Goal: Entertainment & Leisure: Consume media (video, audio)

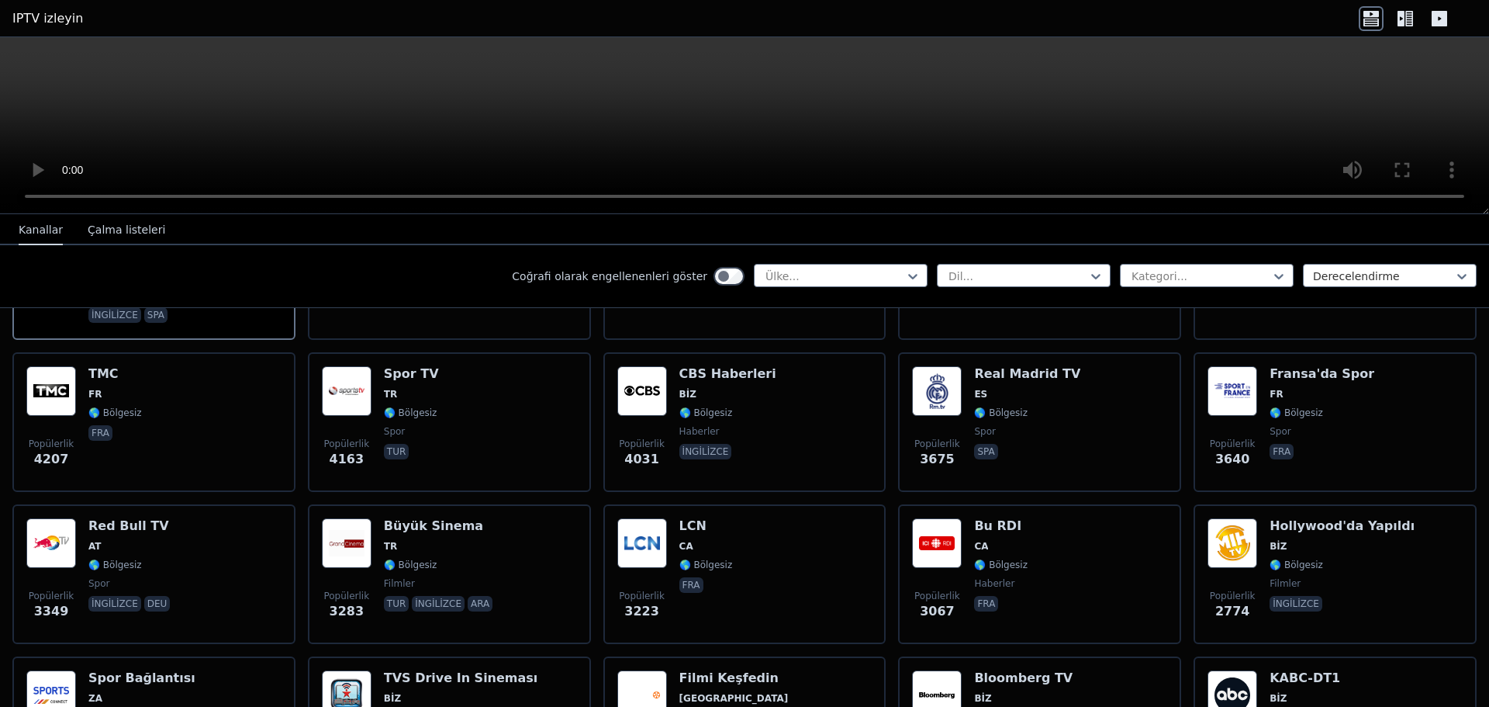
scroll to position [310, 0]
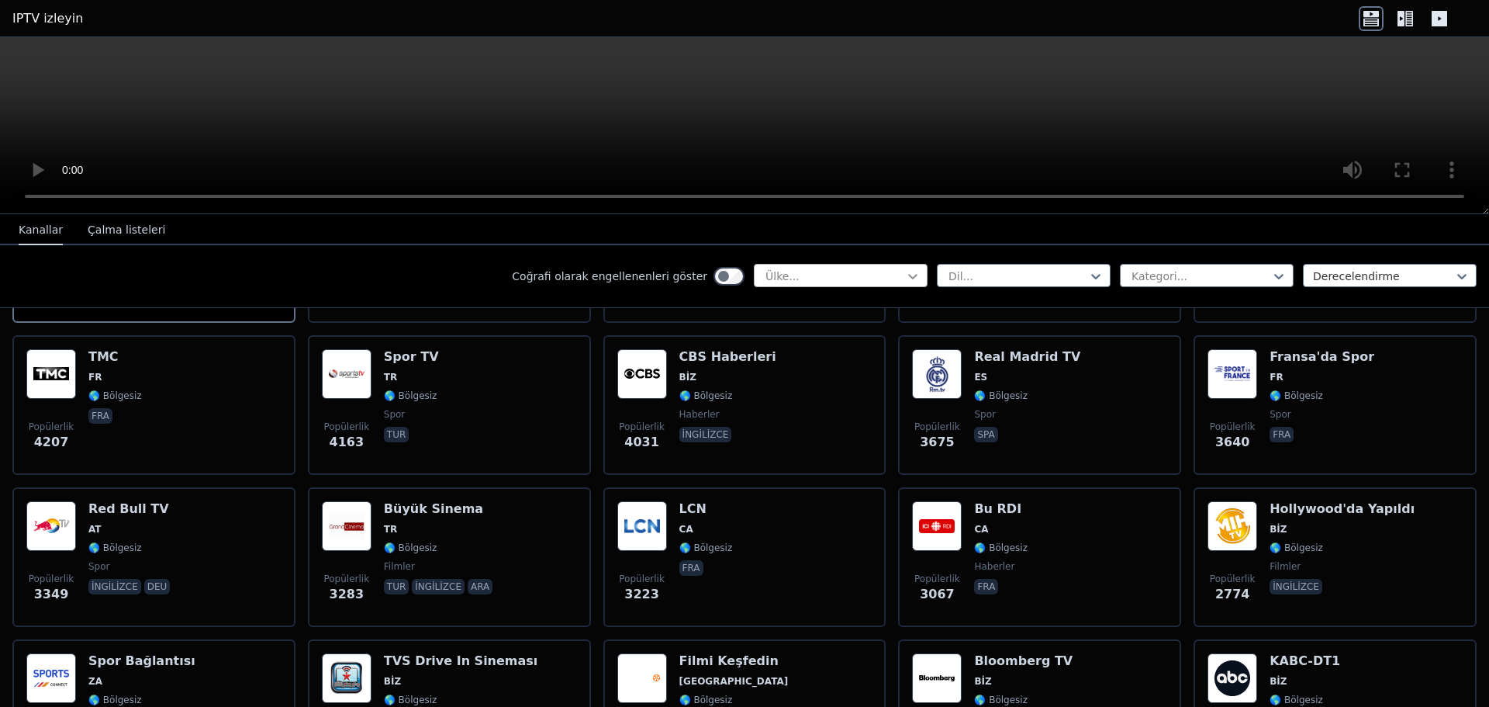
click at [905, 272] on icon at bounding box center [913, 276] width 16 height 16
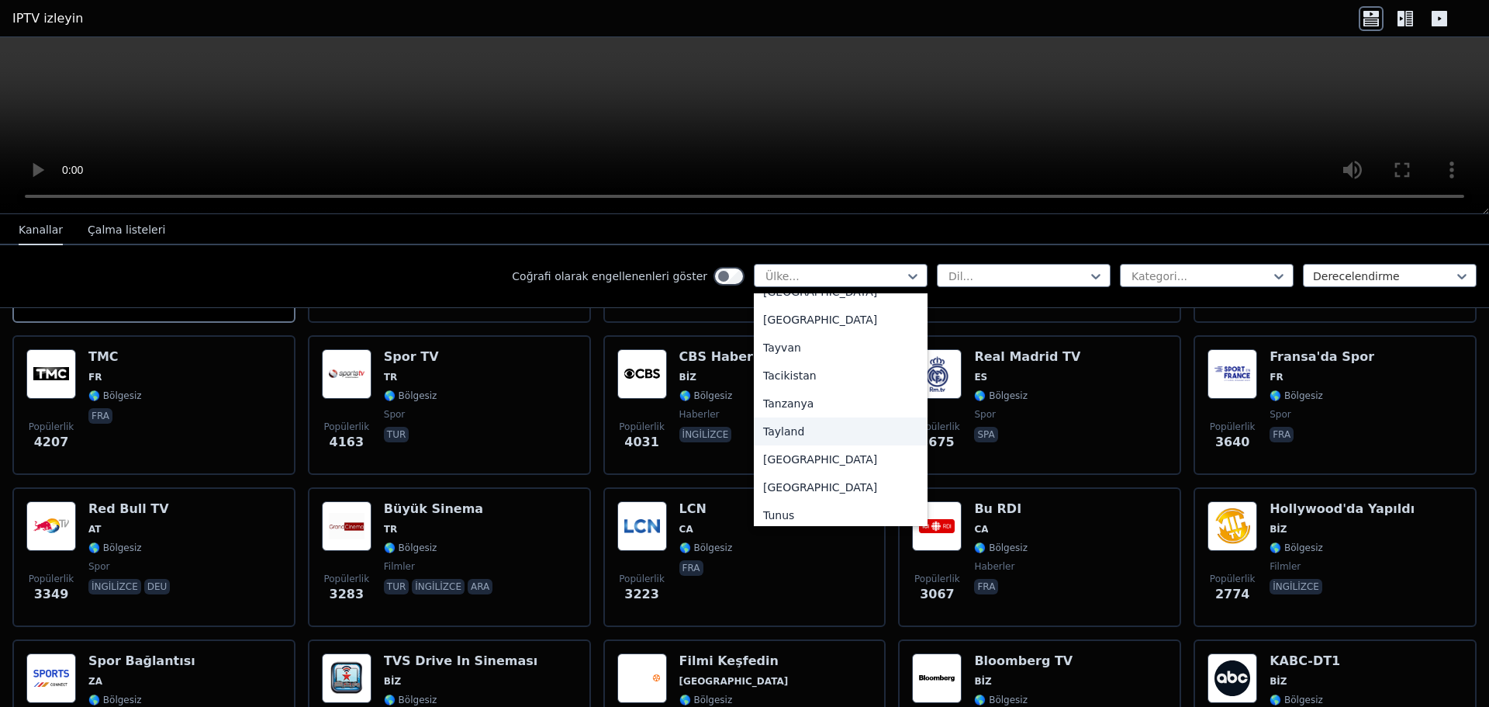
scroll to position [5198, 0]
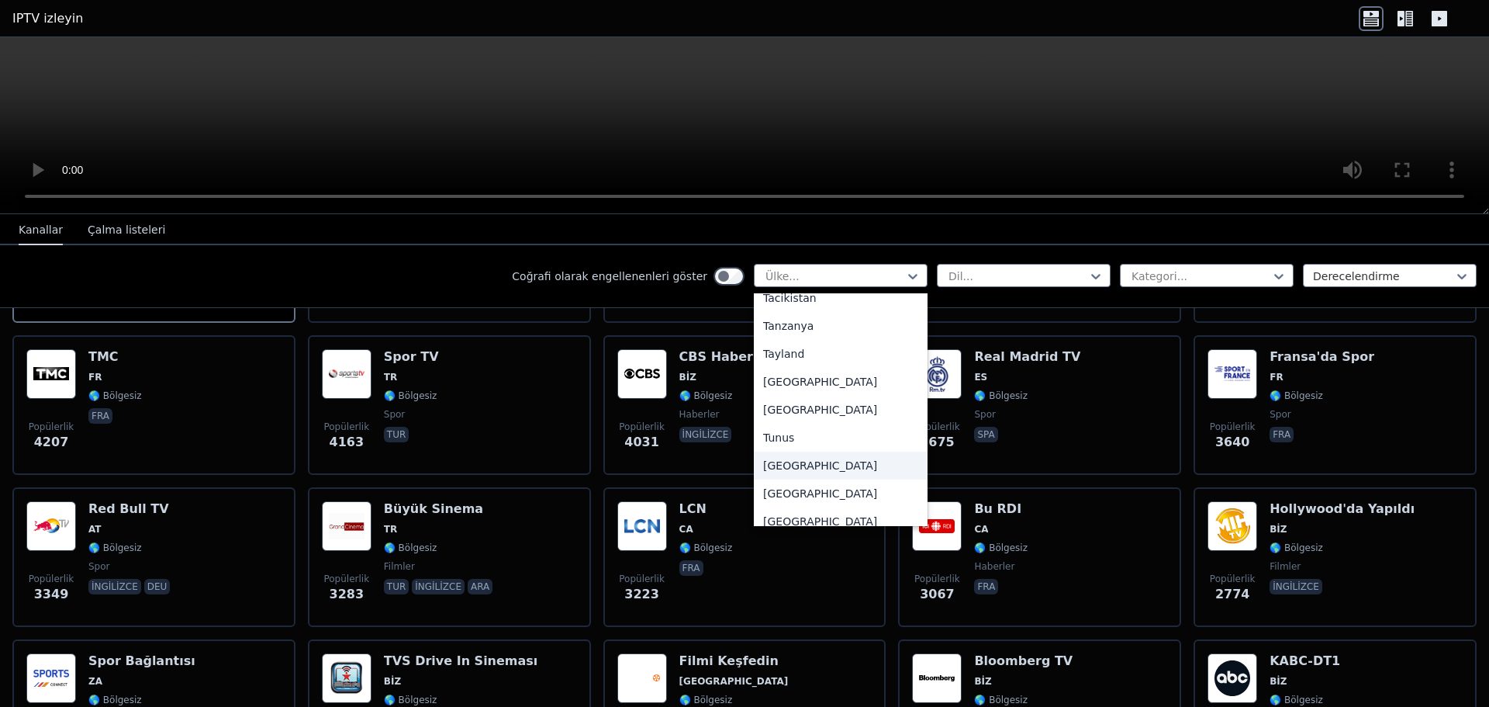
click at [777, 459] on font "[GEOGRAPHIC_DATA]" at bounding box center [820, 465] width 114 height 12
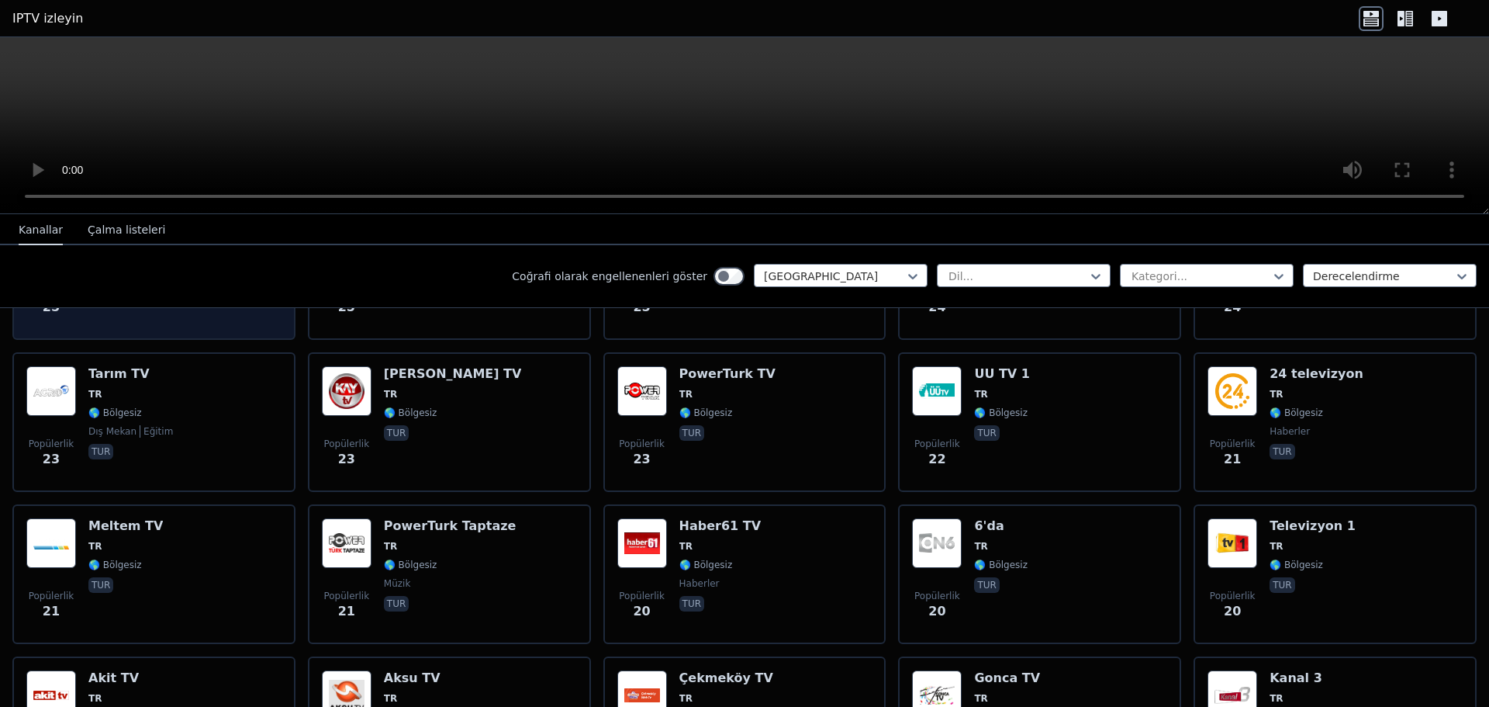
scroll to position [2449, 0]
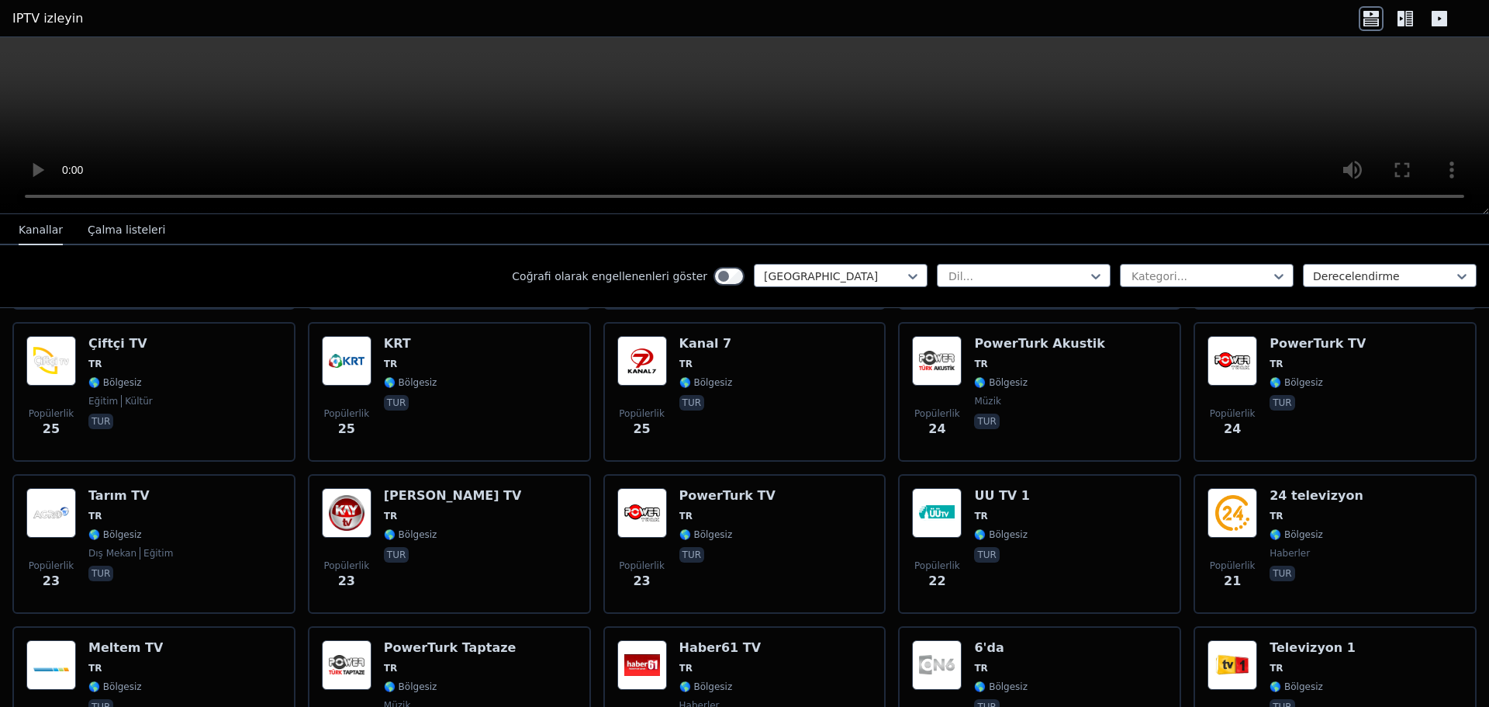
click at [119, 230] on font "Çalma listeleri" at bounding box center [127, 229] width 78 height 12
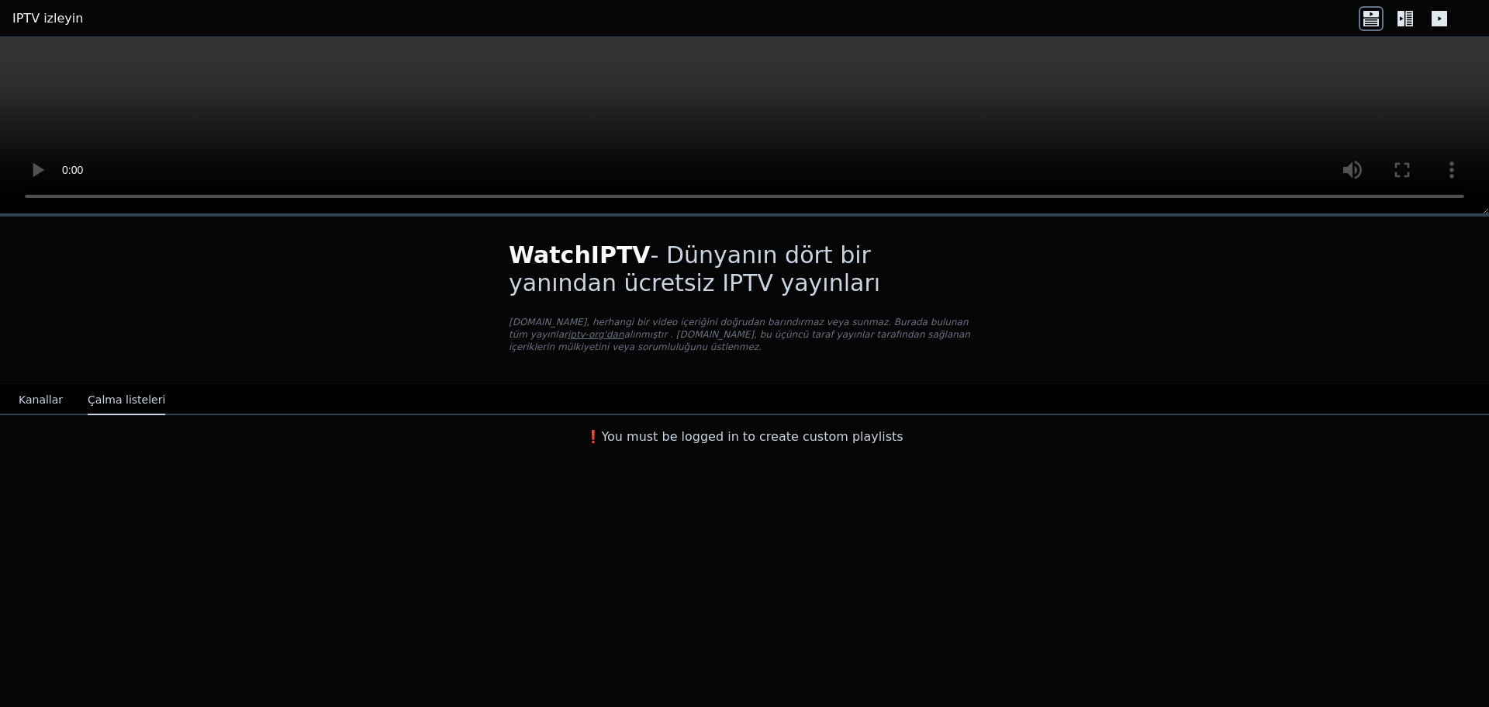
scroll to position [0, 0]
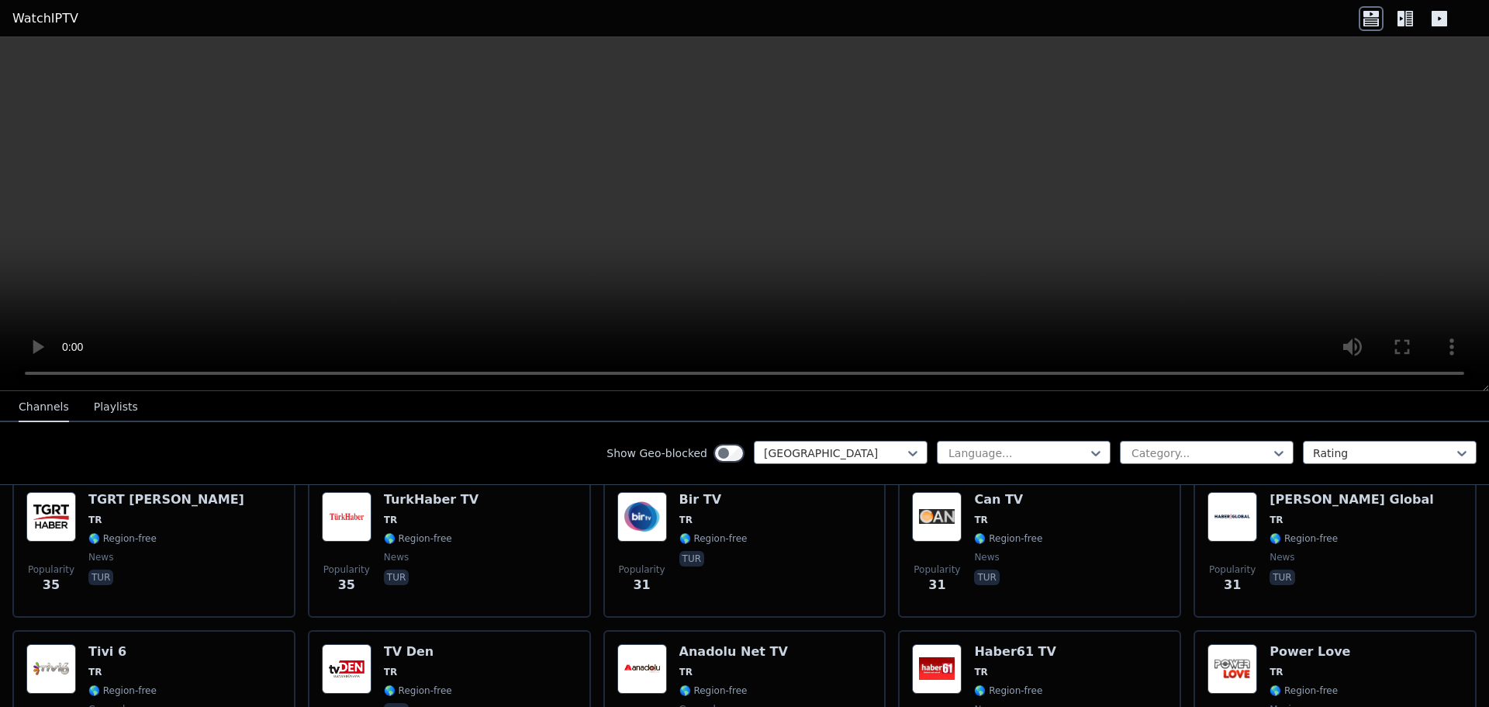
scroll to position [2250, 0]
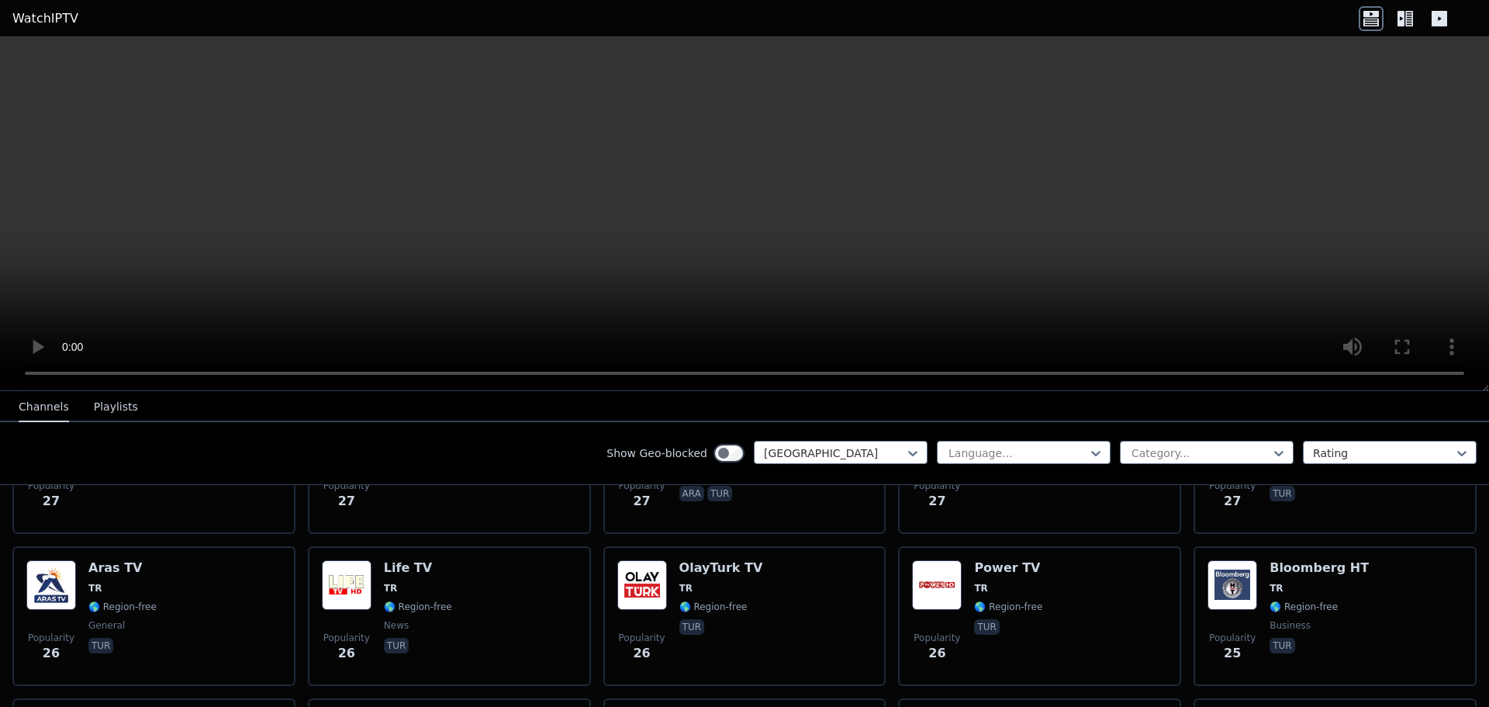
click at [106, 403] on button "Playlists" at bounding box center [116, 407] width 44 height 29
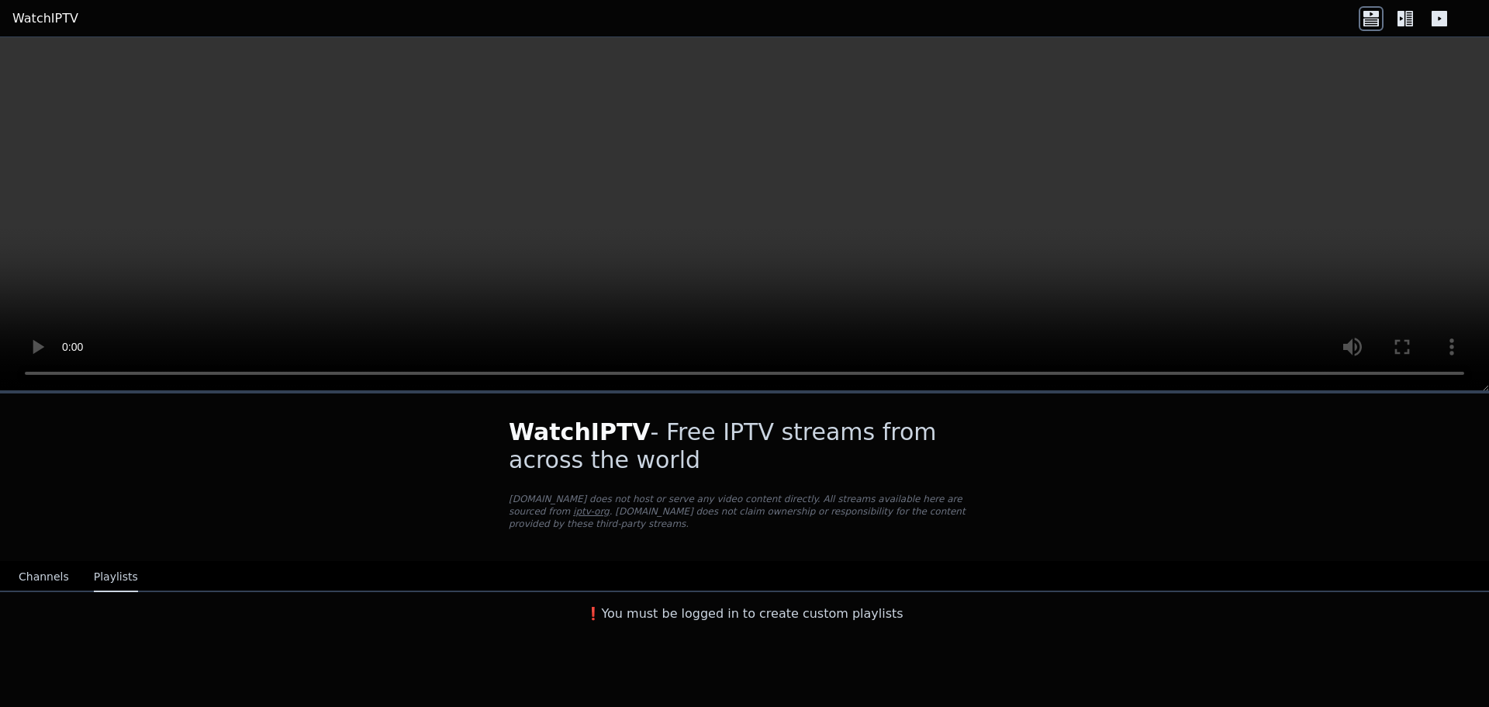
scroll to position [0, 0]
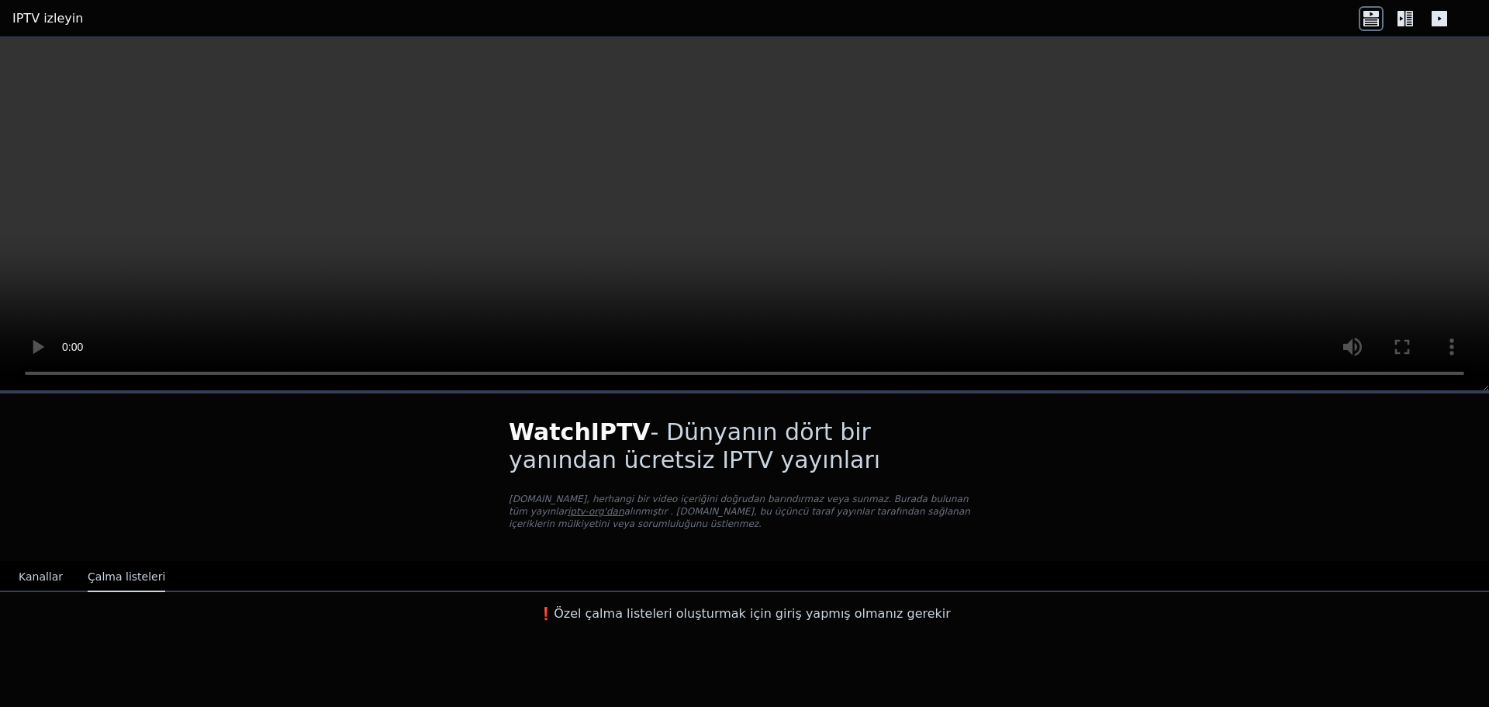
click at [624, 506] on font "iptv-org'dan" at bounding box center [596, 511] width 57 height 11
click at [1375, 16] on icon at bounding box center [1372, 14] width 16 height 6
click at [1431, 12] on icon at bounding box center [1439, 18] width 25 height 25
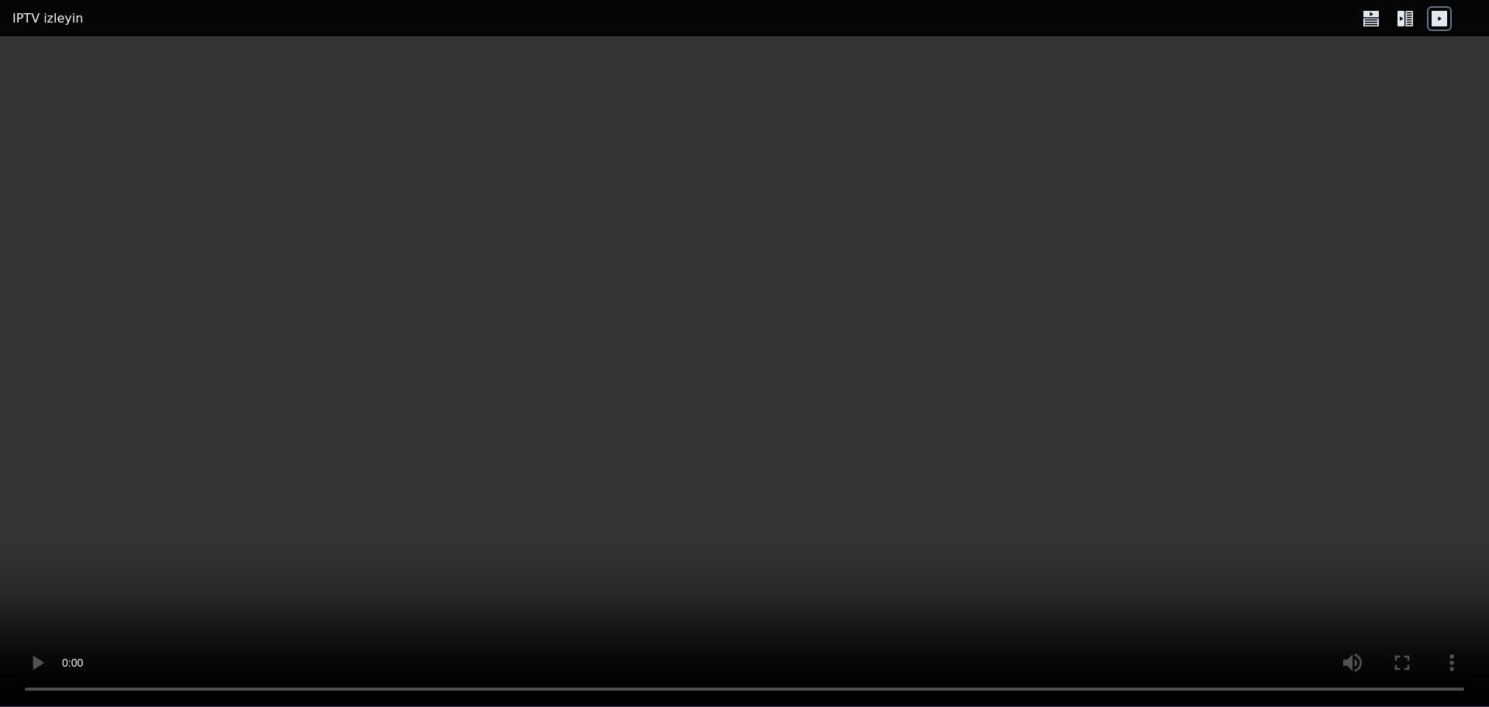
click at [1404, 18] on icon at bounding box center [1401, 19] width 7 height 16
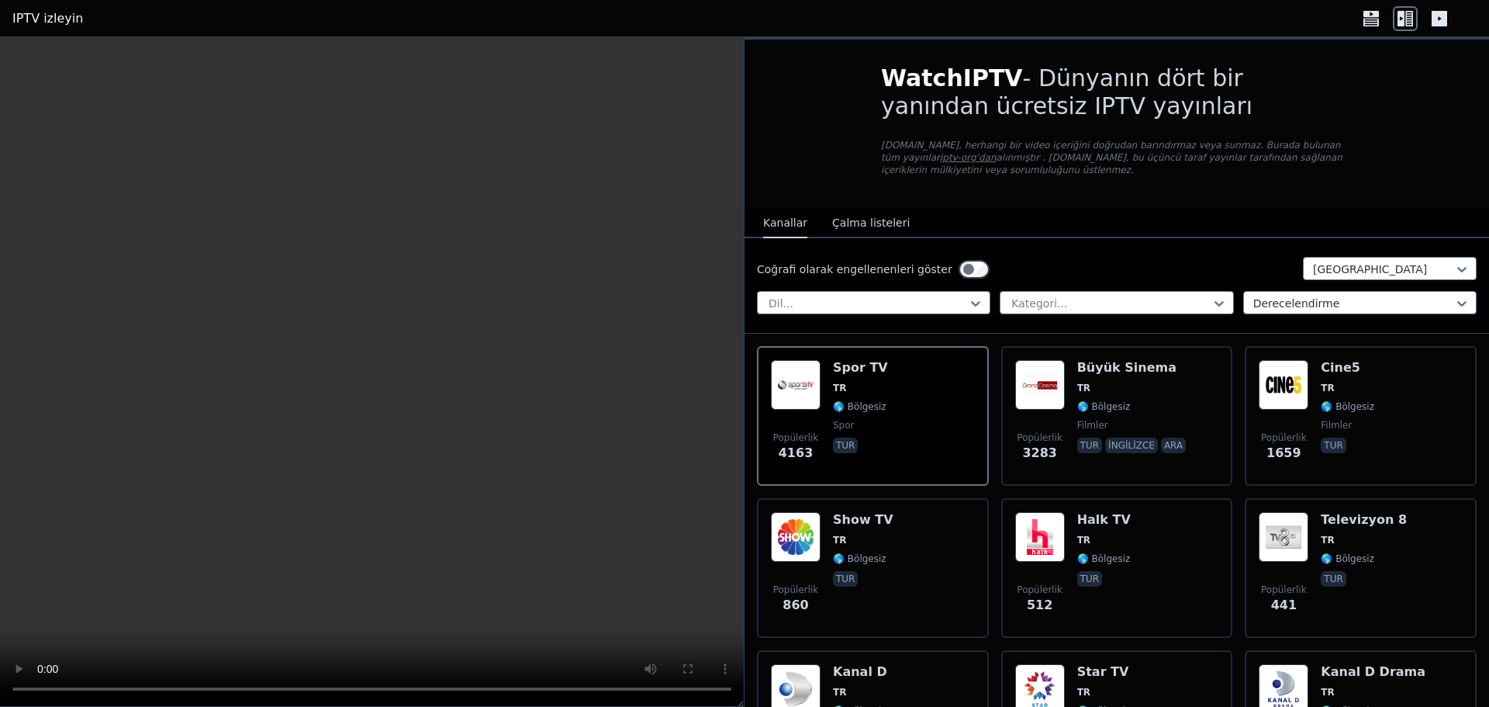
click at [1444, 17] on icon at bounding box center [1440, 19] width 16 height 16
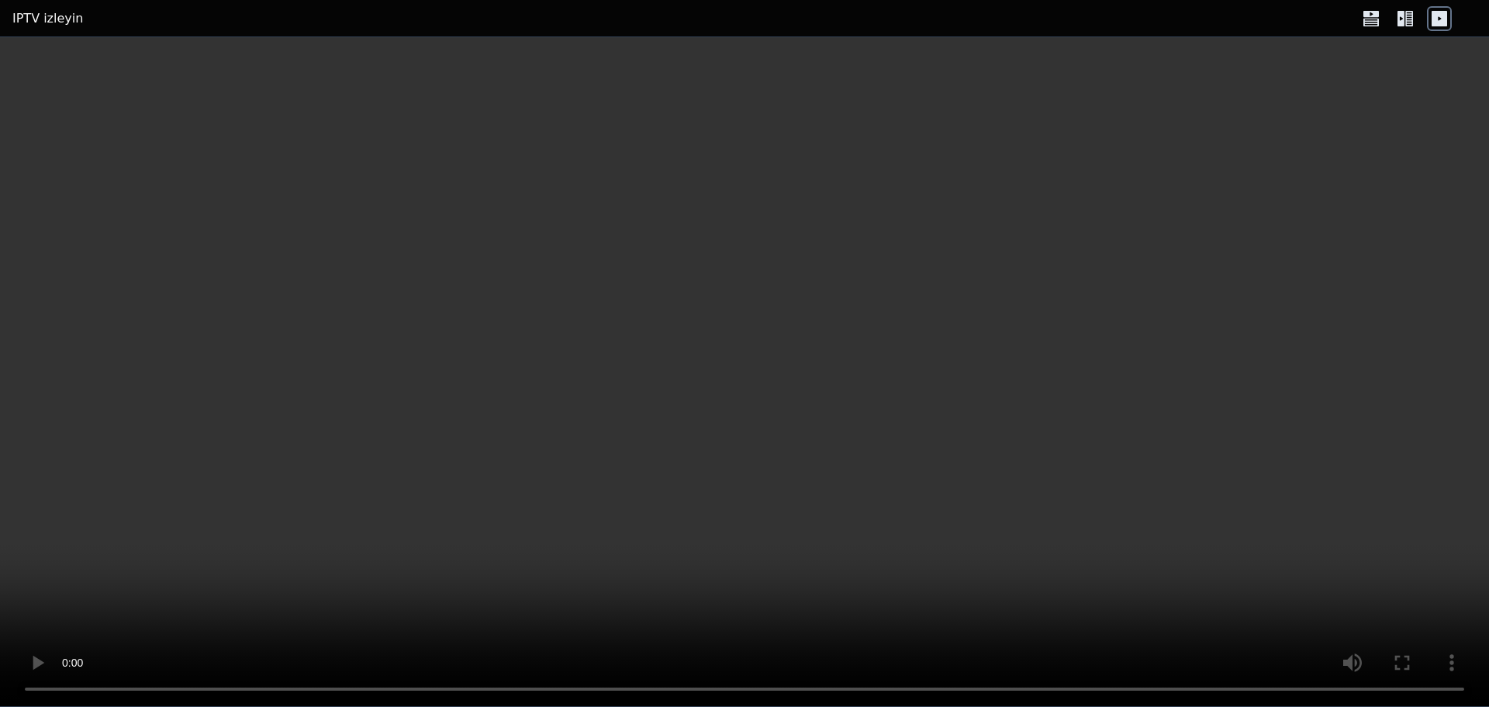
click at [1403, 17] on icon at bounding box center [1401, 19] width 7 height 16
